Goal: Task Accomplishment & Management: Complete application form

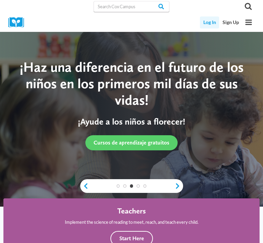
click at [210, 20] on link "Log In" at bounding box center [209, 22] width 19 height 12
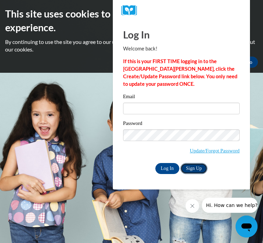
click at [196, 168] on link "Sign Up" at bounding box center [194, 168] width 27 height 11
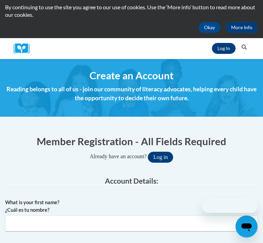
scroll to position [88, 0]
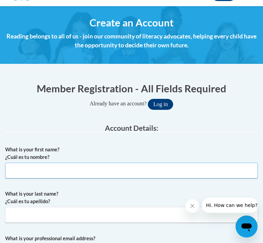
click at [91, 173] on input "What is your first name? ¿Cuál es tu nombre?" at bounding box center [131, 171] width 253 height 16
type input "Brooke"
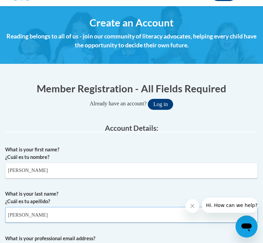
type input "Lussier"
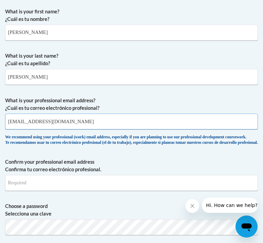
type input "blussier@waukesha.k12.wi.us"
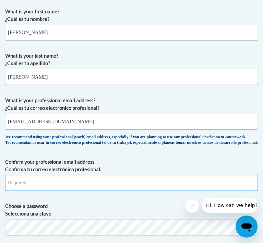
click at [83, 191] on input "Confirm your professional email address Confirma tu correo electrónico profesio…" at bounding box center [131, 183] width 253 height 16
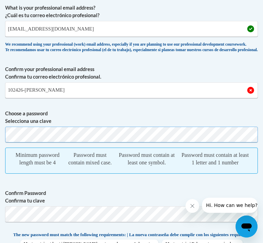
scroll to position [320, 0]
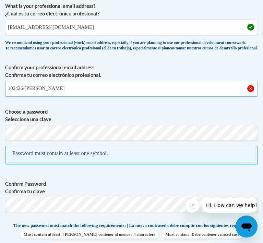
click at [43, 96] on input "102426-Nolan" at bounding box center [131, 89] width 253 height 16
type input "102426-Nolan!"
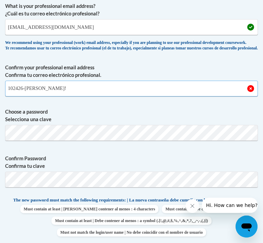
drag, startPoint x: 49, startPoint y: 104, endPoint x: -18, endPoint y: 98, distance: 67.5
type input "blussier@waukesha.k12.wi.us"
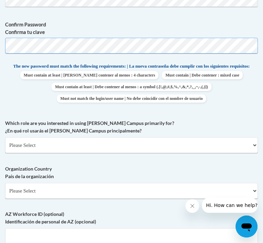
scroll to position [470, 0]
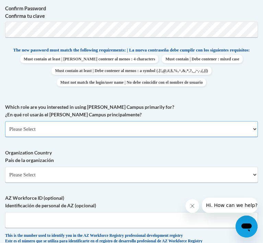
click at [87, 137] on select "Please Select College/University | Colegio/Universidad Community/Nonprofit Part…" at bounding box center [131, 129] width 253 height 16
select select "fbf2d438-af2f-41f8-98f1-81c410e29de3"
click at [5, 137] on select "Please Select College/University | Colegio/Universidad Community/Nonprofit Part…" at bounding box center [131, 129] width 253 height 16
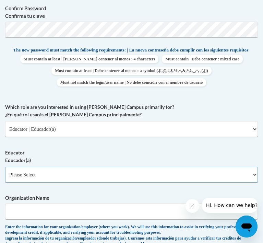
click at [76, 183] on select "Please Select Early Learning/Daycare Teacher/Family Home Care Provider | Maestr…" at bounding box center [131, 175] width 253 height 16
select select "8e40623d-54d0-45cd-9f92-5df65cd3f8cf"
click at [5, 183] on select "Please Select Early Learning/Daycare Teacher/Family Home Care Provider | Maestr…" at bounding box center [131, 175] width 253 height 16
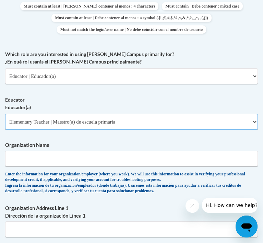
scroll to position [533, 0]
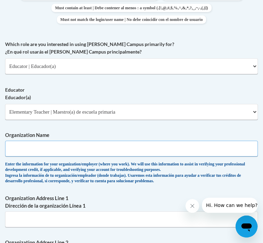
click at [49, 157] on input "Organization Name" at bounding box center [131, 149] width 253 height 16
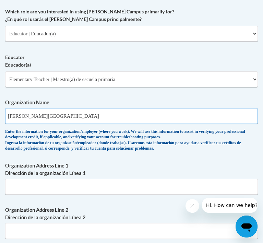
scroll to position [610, 0]
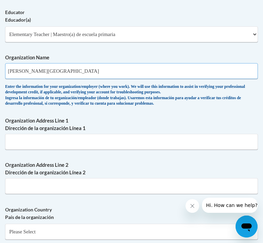
type input "Lowell Elementary"
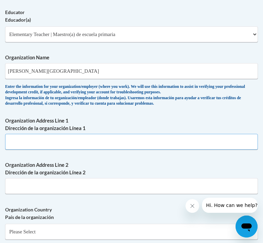
click at [39, 150] on input "Organization Address Line 1 Dirección de la organización Línea 1" at bounding box center [131, 142] width 253 height 16
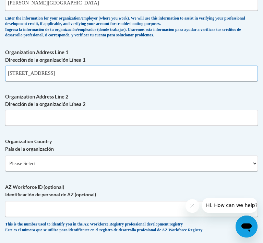
type input "140 N Grandview Blvd"
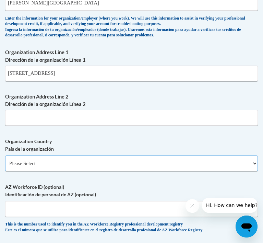
click at [31, 171] on select "Please Select United States | Estados Unidos Outside of the United States | Fue…" at bounding box center [131, 164] width 253 height 16
select select "ad49bcad-a171-4b2e-b99c-48b446064914"
click at [5, 171] on select "Please Select United States | Estados Unidos Outside of the United States | Fue…" at bounding box center [131, 164] width 253 height 16
select select
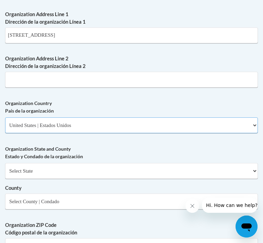
scroll to position [726, 0]
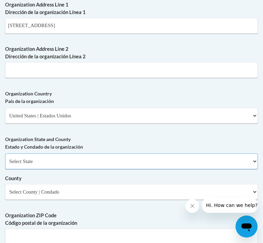
click at [33, 169] on select "Select State Alabama Alaska Arizona Arkansas California Colorado Connecticut De…" at bounding box center [131, 161] width 253 height 16
select select "Wisconsin"
click at [5, 169] on select "Select State Alabama Alaska Arizona Arkansas California Colorado Connecticut De…" at bounding box center [131, 161] width 253 height 16
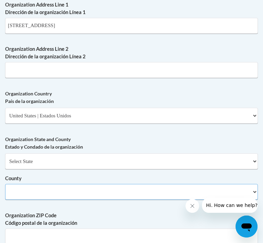
click at [40, 200] on select "County" at bounding box center [131, 192] width 253 height 16
select select "Waukesha"
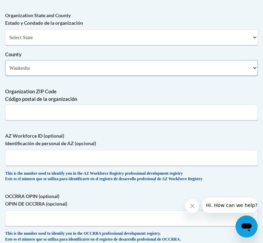
scroll to position [851, 0]
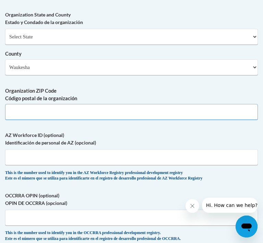
click at [39, 120] on input "Organization ZIP Code Código postal de la organización" at bounding box center [131, 112] width 253 height 16
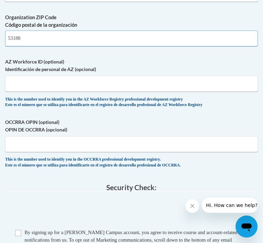
scroll to position [960, 0]
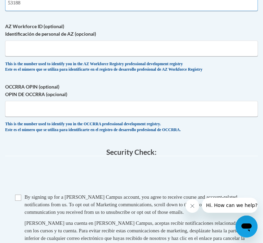
type input "53188"
click at [20, 201] on input "Checkbox" at bounding box center [18, 198] width 6 height 6
checkbox input "true"
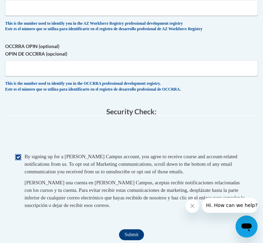
scroll to position [1089, 0]
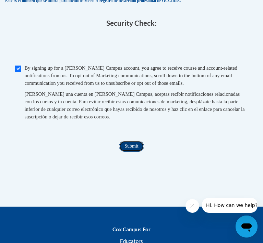
click at [134, 152] on input "Submit" at bounding box center [131, 146] width 25 height 11
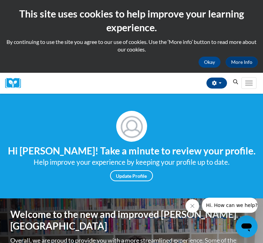
click at [192, 203] on icon "Close message from company" at bounding box center [192, 205] width 5 height 5
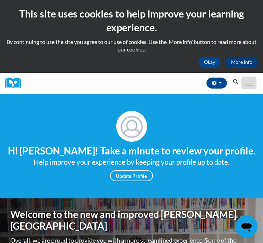
click at [252, 80] on button "Toggle navigation" at bounding box center [249, 83] width 15 height 12
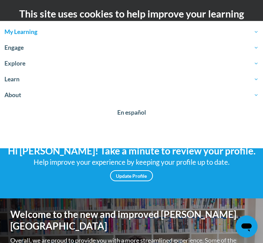
click at [21, 35] on span "My Learning" at bounding box center [131, 32] width 254 height 8
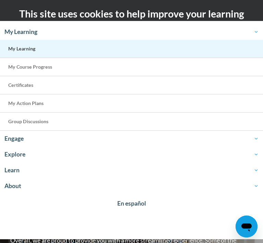
click at [29, 49] on span "My Learning" at bounding box center [21, 49] width 27 height 6
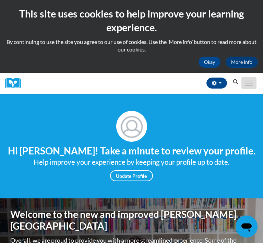
click at [250, 82] on button "Toggle navigation" at bounding box center [249, 83] width 15 height 12
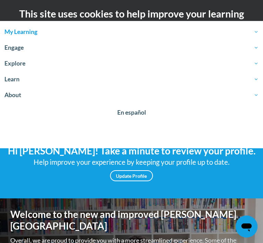
click at [18, 33] on span "My Learning" at bounding box center [131, 32] width 254 height 8
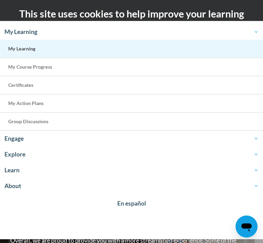
click at [27, 48] on span "My Learning" at bounding box center [21, 49] width 27 height 6
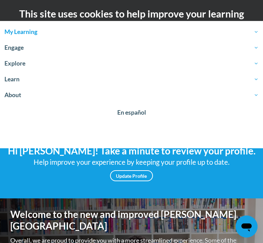
click at [21, 32] on span "My Learning" at bounding box center [131, 32] width 254 height 8
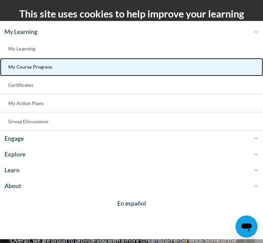
click at [28, 63] on link "My Course Progress" at bounding box center [131, 67] width 263 height 18
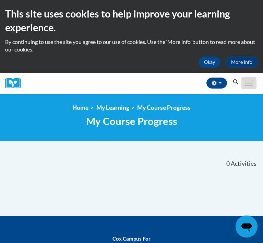
click at [244, 82] on button "Toggle navigation" at bounding box center [249, 83] width 15 height 12
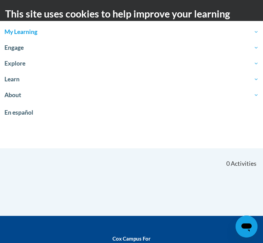
click at [249, 33] on span "My Learning" at bounding box center [131, 32] width 254 height 8
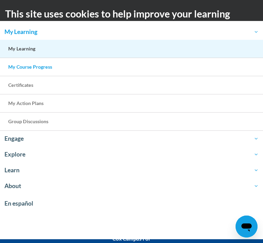
click at [13, 50] on span "My Learning" at bounding box center [21, 49] width 27 height 6
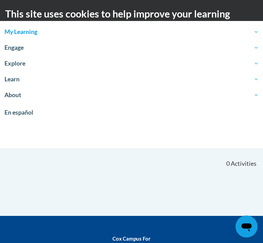
click at [18, 30] on span "My Learning" at bounding box center [131, 32] width 254 height 8
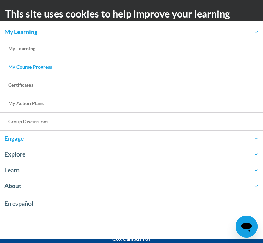
click at [44, 138] on span "Engage" at bounding box center [131, 139] width 254 height 8
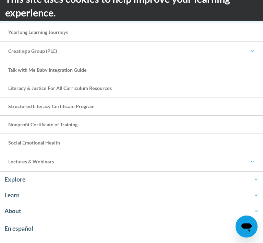
scroll to position [29, 0]
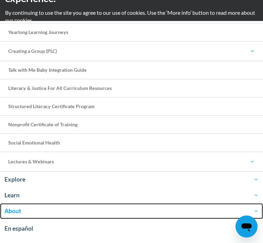
click at [49, 205] on link "About" at bounding box center [131, 211] width 263 height 16
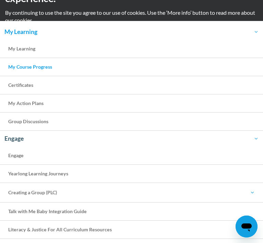
scroll to position [0, 0]
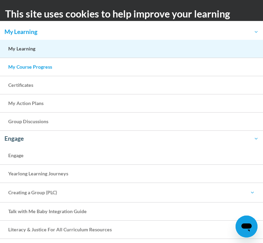
click at [23, 48] on span "My Learning" at bounding box center [21, 49] width 27 height 6
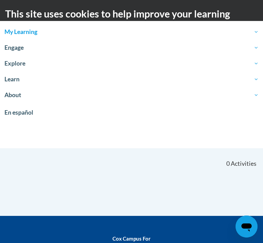
click at [256, 12] on h2 "This site uses cookies to help improve your learning experience." at bounding box center [131, 21] width 253 height 28
click at [253, 12] on h2 "This site uses cookies to help improve your learning experience." at bounding box center [131, 21] width 253 height 28
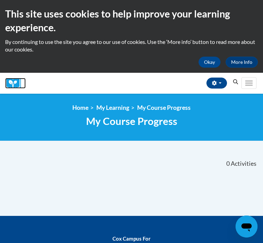
click at [15, 86] on img at bounding box center [15, 83] width 21 height 11
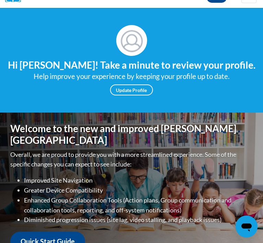
scroll to position [95, 0]
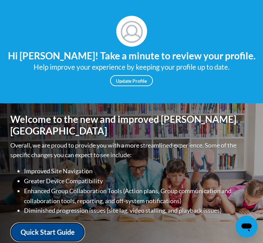
click at [66, 222] on link "Quick Start Guide" at bounding box center [47, 232] width 75 height 20
